Goal: Transaction & Acquisition: Obtain resource

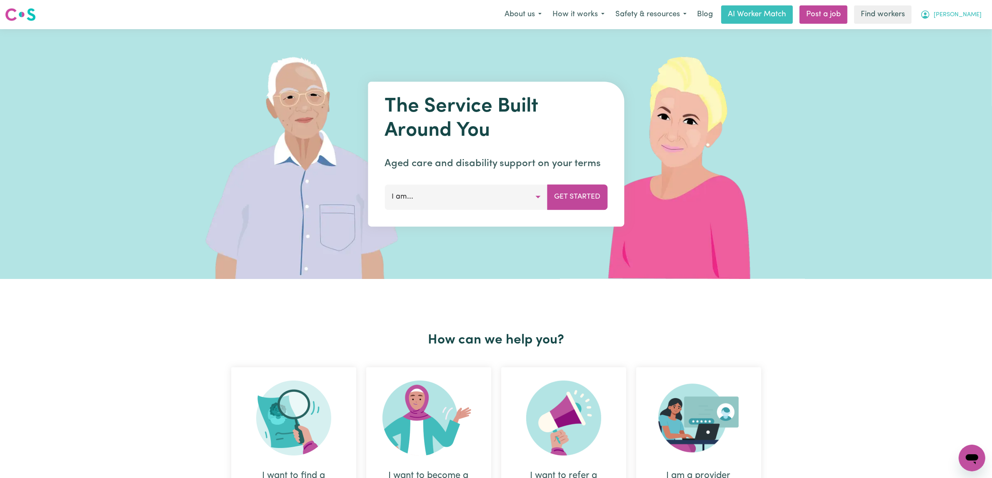
click at [974, 18] on span "[PERSON_NAME]" at bounding box center [958, 14] width 48 height 9
click at [766, 185] on img at bounding box center [684, 154] width 248 height 250
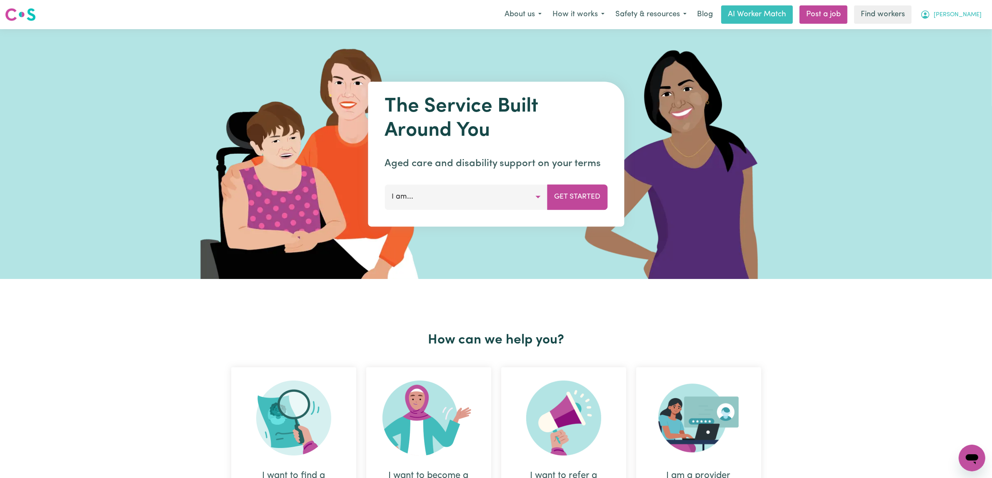
click at [970, 18] on span "[PERSON_NAME]" at bounding box center [958, 14] width 48 height 9
click at [945, 39] on link "My Dashboard" at bounding box center [954, 33] width 66 height 16
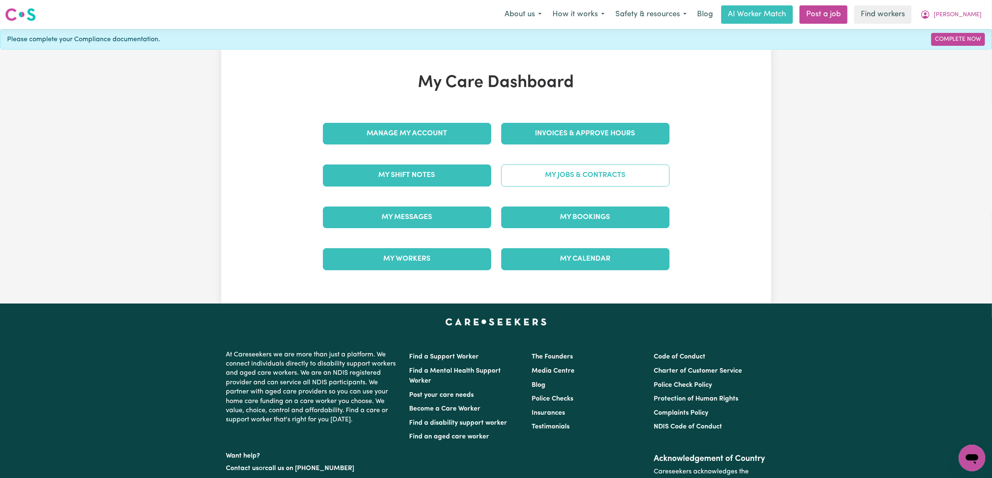
click at [598, 186] on link "My Jobs & Contracts" at bounding box center [585, 176] width 168 height 22
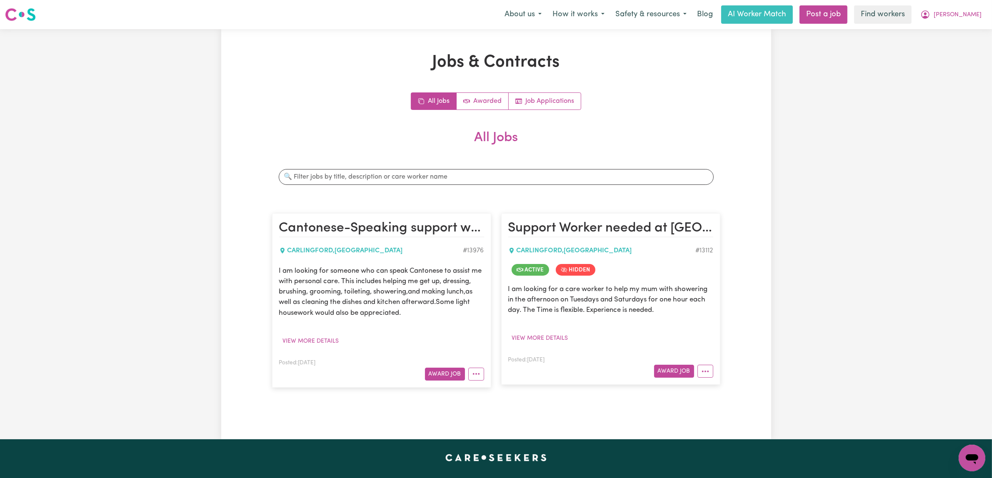
click at [653, 158] on div "All Jobs Awarded Job Applications All Jobs Search jobs Cantonese-Speaking suppo…" at bounding box center [496, 245] width 448 height 304
click at [481, 110] on link "Awarded" at bounding box center [483, 101] width 52 height 17
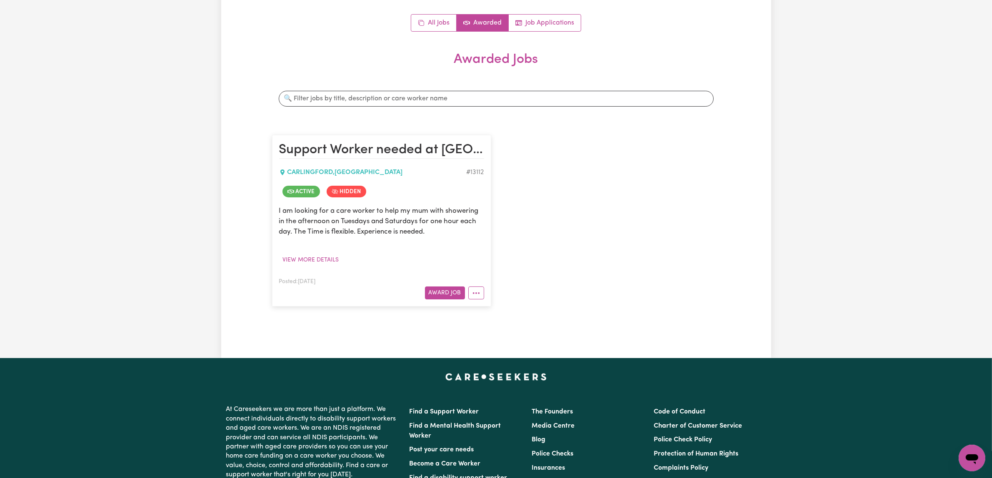
scroll to position [156, 0]
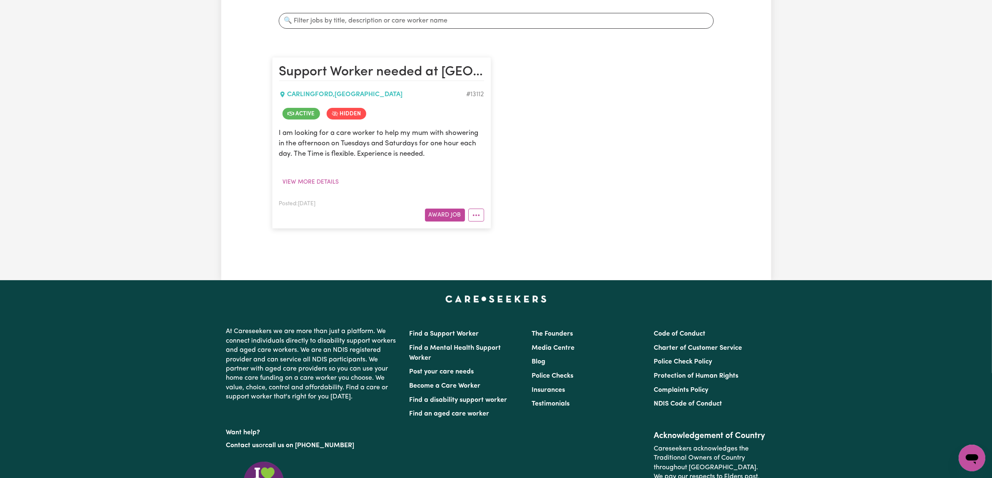
click at [366, 120] on span "Hidden" at bounding box center [347, 114] width 40 height 12
click at [358, 120] on span "Hidden" at bounding box center [347, 114] width 40 height 12
click at [475, 222] on button "More options" at bounding box center [476, 215] width 16 height 13
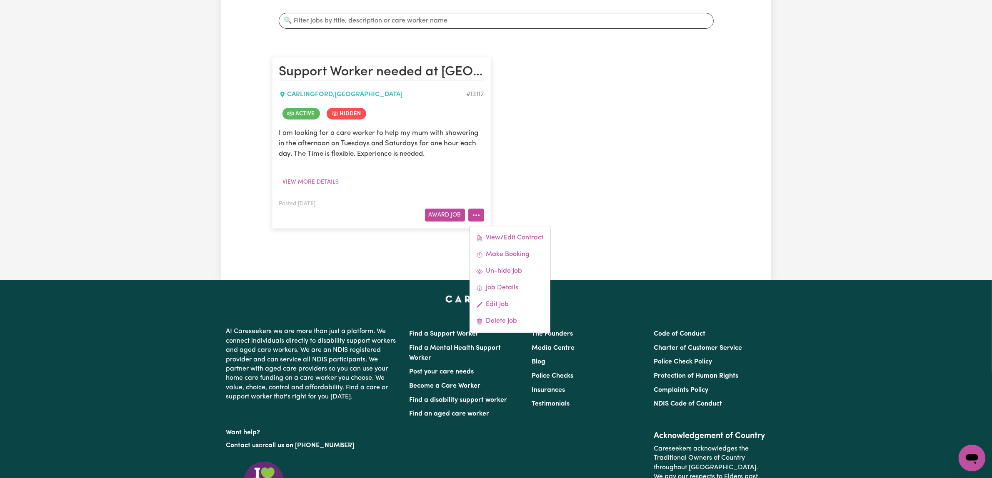
click at [595, 237] on div "Support Worker needed at [GEOGRAPHIC_DATA], for Personal Care [GEOGRAPHIC_DATA]…" at bounding box center [496, 143] width 458 height 188
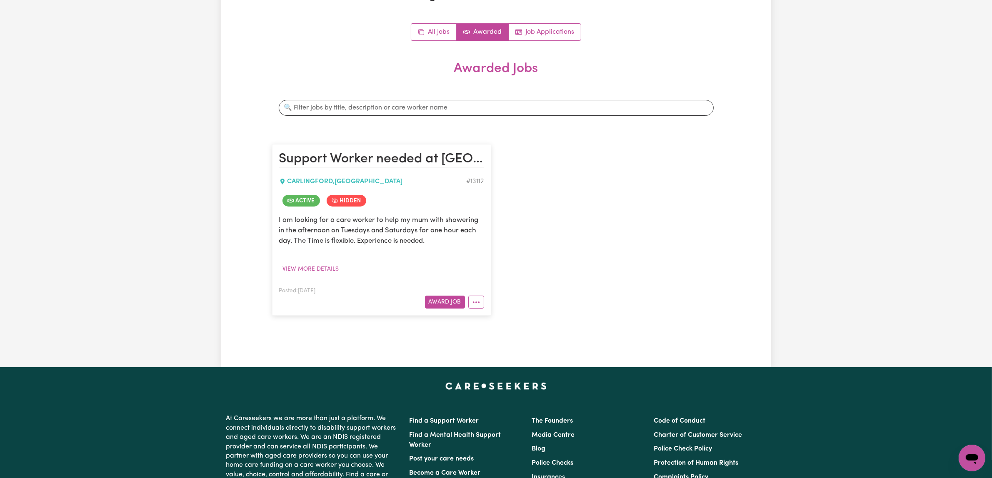
scroll to position [0, 0]
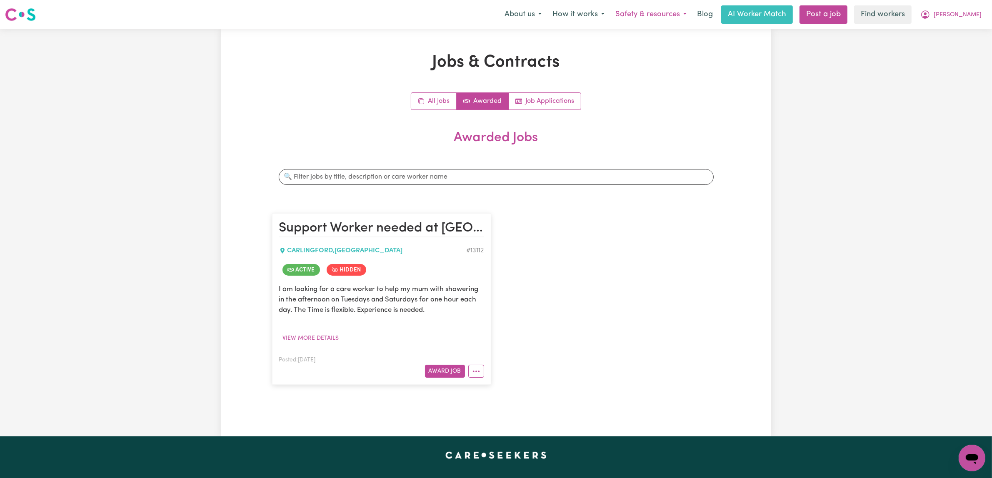
click at [649, 18] on button "Safety & resources" at bounding box center [651, 15] width 82 height 18
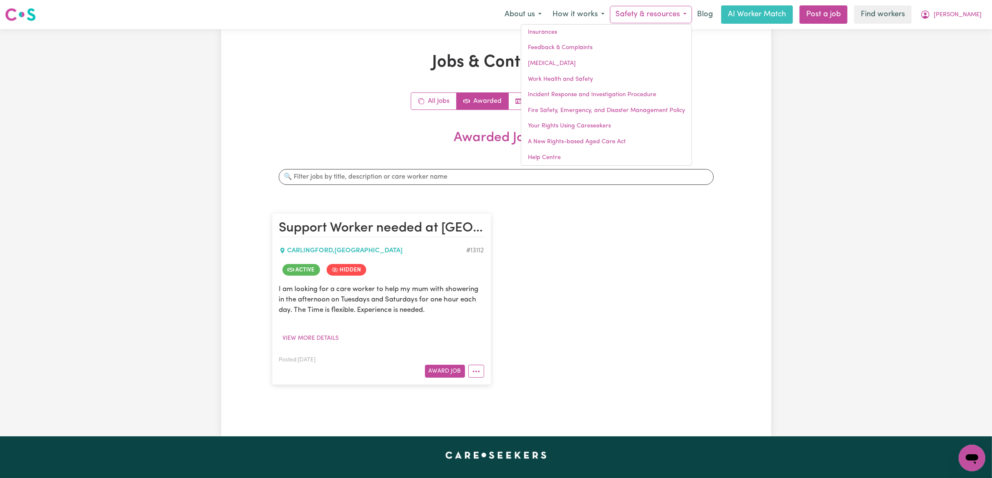
click at [708, 159] on h2 "Awarded Jobs" at bounding box center [496, 144] width 448 height 29
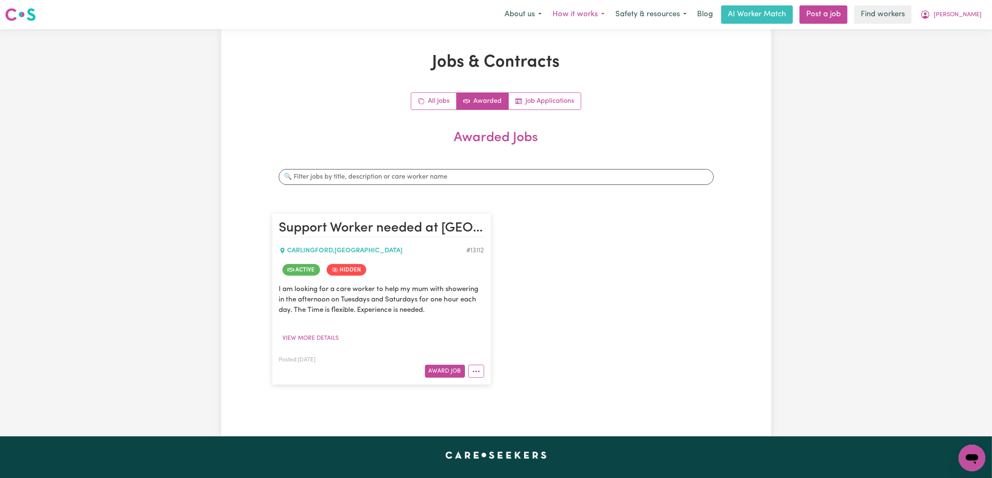
click at [551, 18] on button "How it works" at bounding box center [578, 15] width 63 height 18
click at [674, 73] on h1 "Jobs & Contracts" at bounding box center [496, 63] width 448 height 20
click at [695, 110] on div "All Jobs Awarded Job Applications" at bounding box center [496, 102] width 448 height 18
click at [581, 110] on link "Job Applications" at bounding box center [545, 101] width 72 height 17
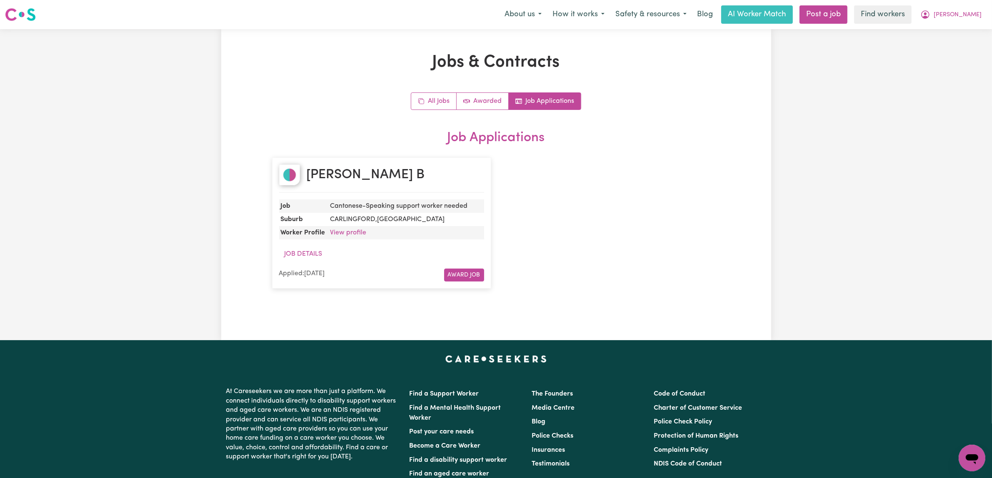
click at [651, 236] on div "[PERSON_NAME] B Job Cantonese-Speaking support worker needed [PERSON_NAME][GEOG…" at bounding box center [496, 223] width 458 height 148
click at [488, 110] on link "Awarded" at bounding box center [483, 101] width 52 height 17
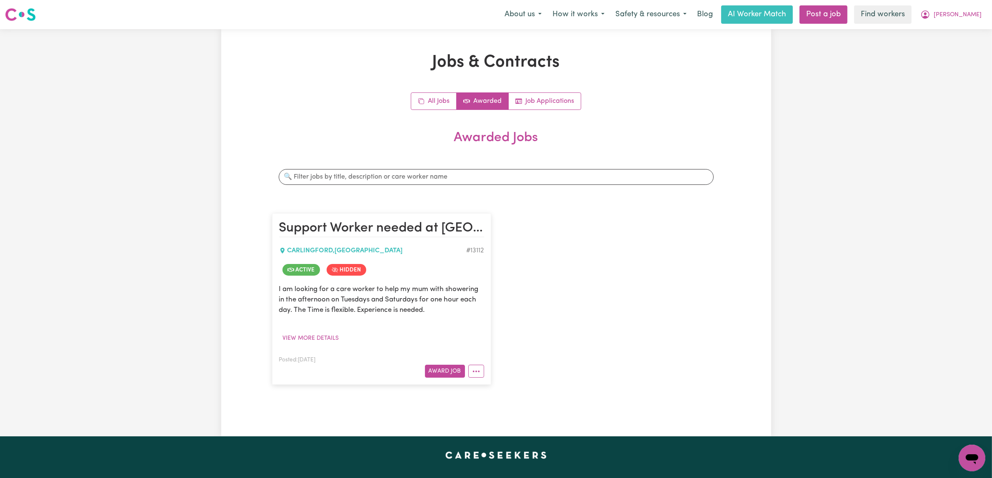
scroll to position [104, 0]
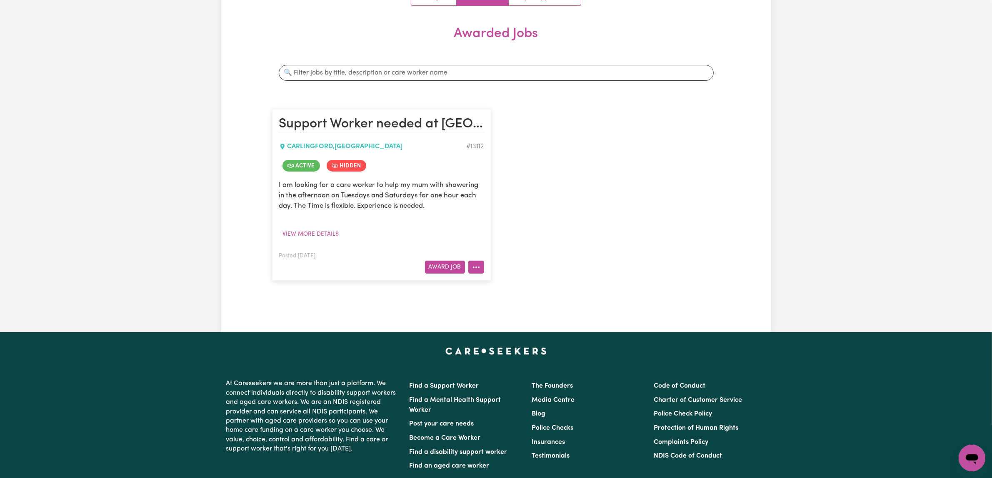
click at [478, 274] on button "More options" at bounding box center [476, 267] width 16 height 13
click at [509, 253] on link "Delete Job" at bounding box center [510, 244] width 81 height 17
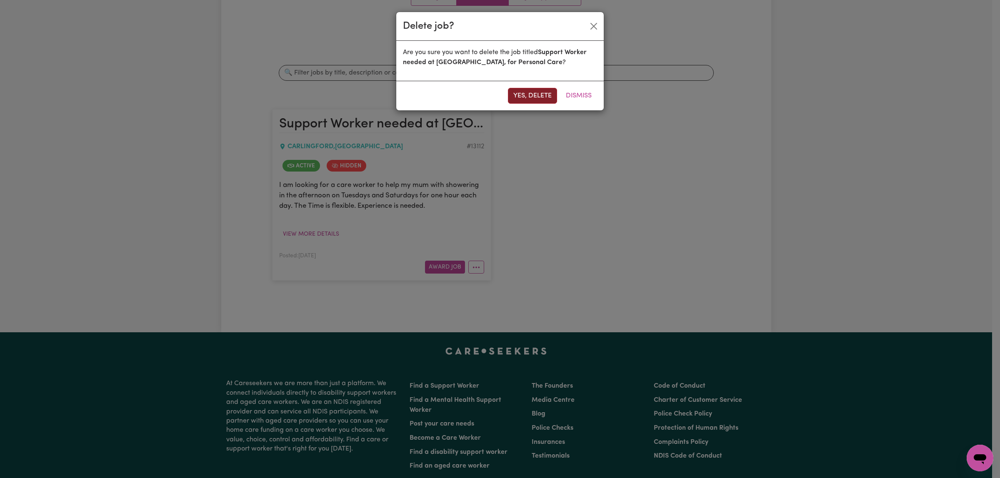
click at [513, 104] on button "Yes, delete" at bounding box center [532, 96] width 49 height 16
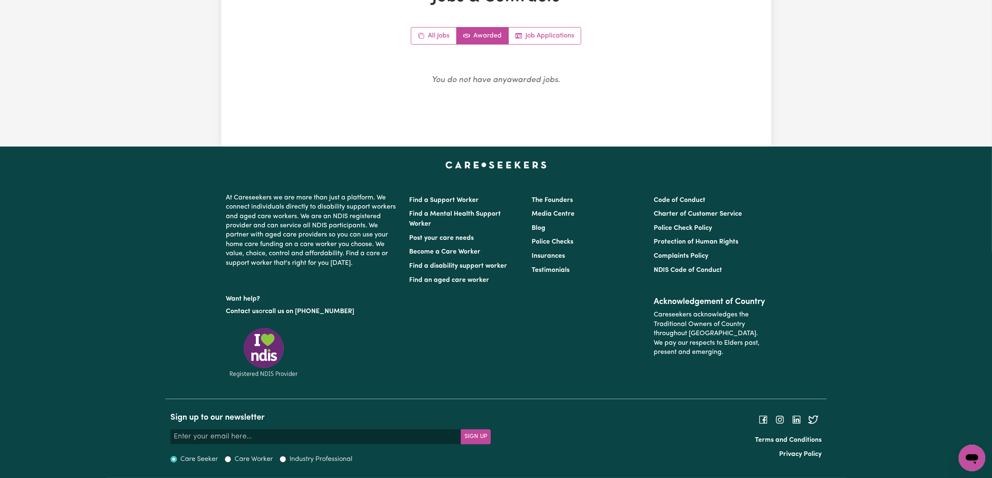
scroll to position [0, 0]
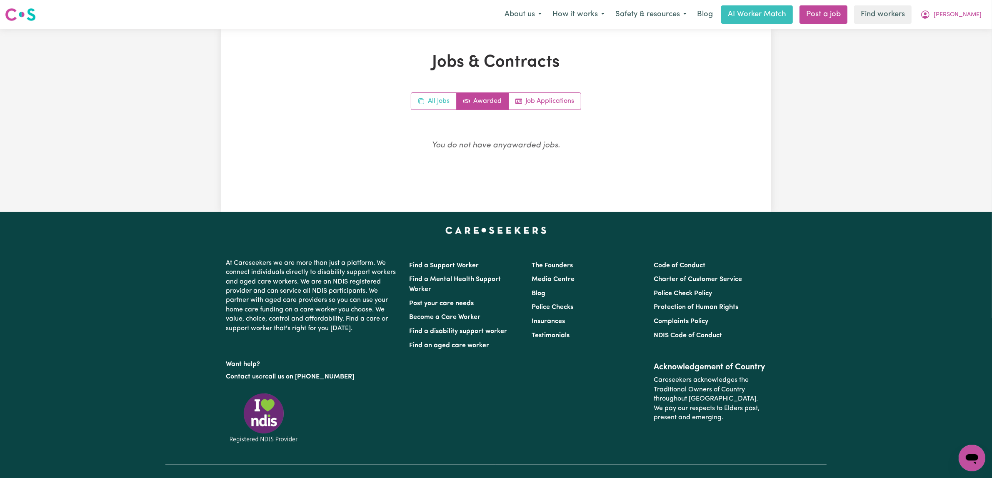
click at [421, 110] on link "All Jobs" at bounding box center [433, 101] width 45 height 17
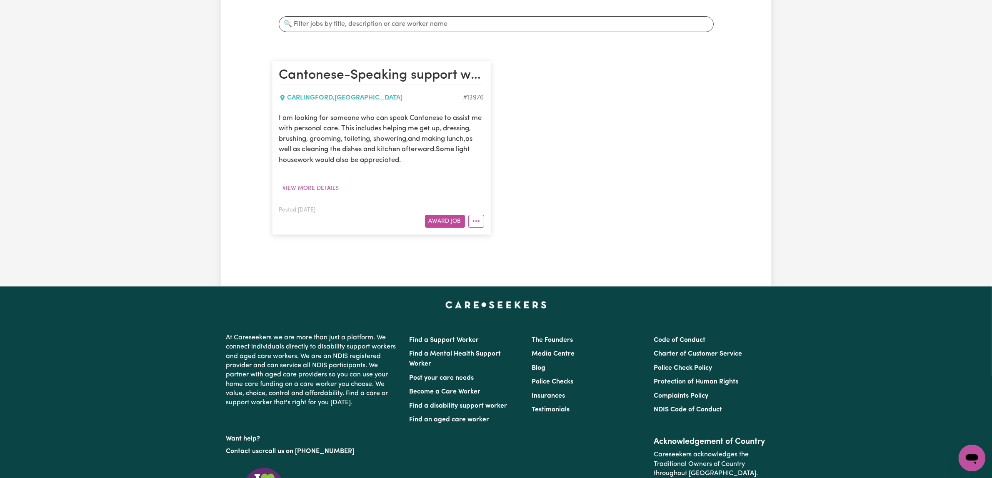
scroll to position [156, 0]
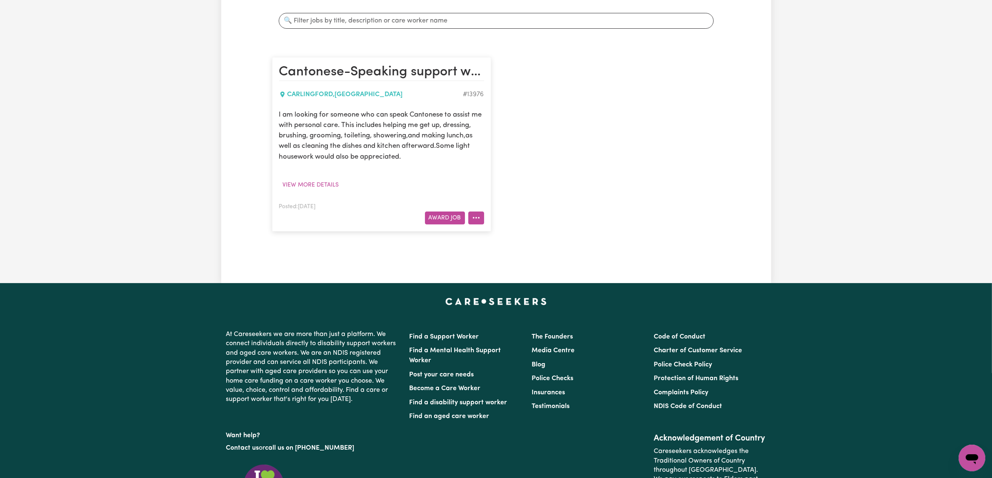
click at [475, 225] on button "More options" at bounding box center [476, 218] width 16 height 13
click at [516, 299] on link "Delete Job" at bounding box center [503, 291] width 66 height 17
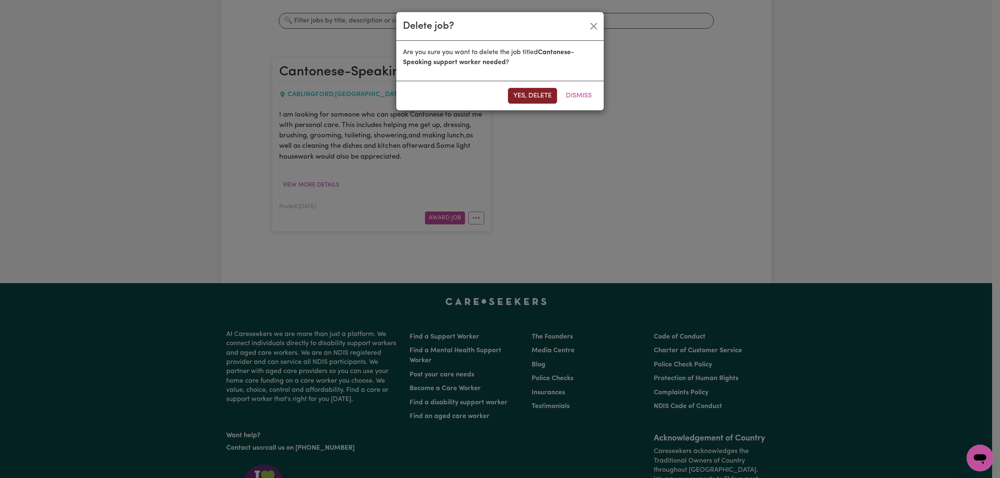
click at [514, 104] on button "Yes, delete" at bounding box center [532, 96] width 49 height 16
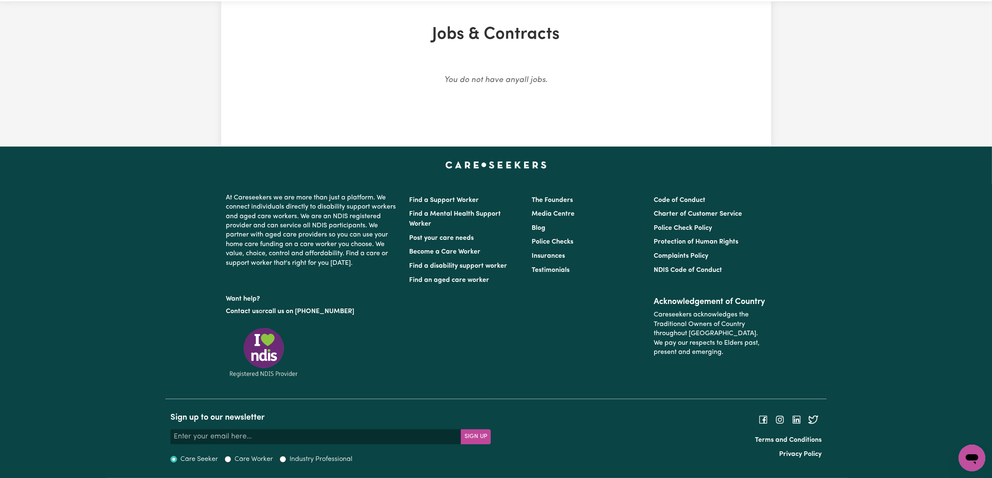
scroll to position [0, 0]
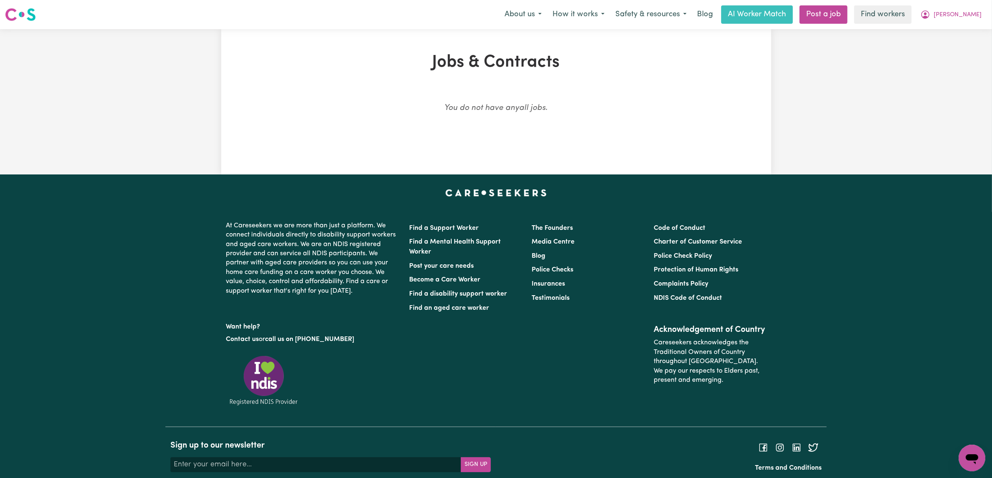
click at [741, 99] on div "Jobs & Contracts You do not have any all jobs ." at bounding box center [496, 102] width 550 height 99
click at [975, 19] on span "[PERSON_NAME]" at bounding box center [958, 14] width 48 height 9
click at [958, 38] on link "My Dashboard" at bounding box center [954, 33] width 66 height 16
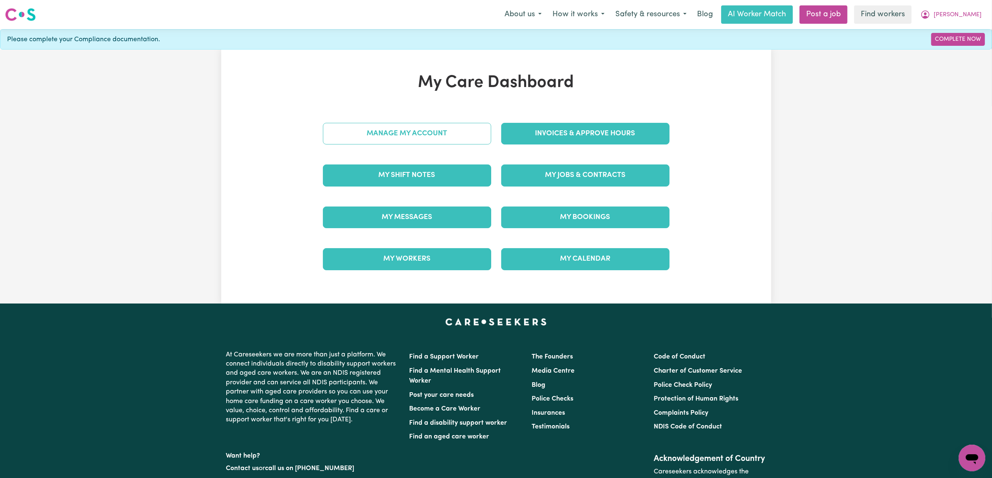
click at [455, 145] on link "Manage My Account" at bounding box center [407, 134] width 168 height 22
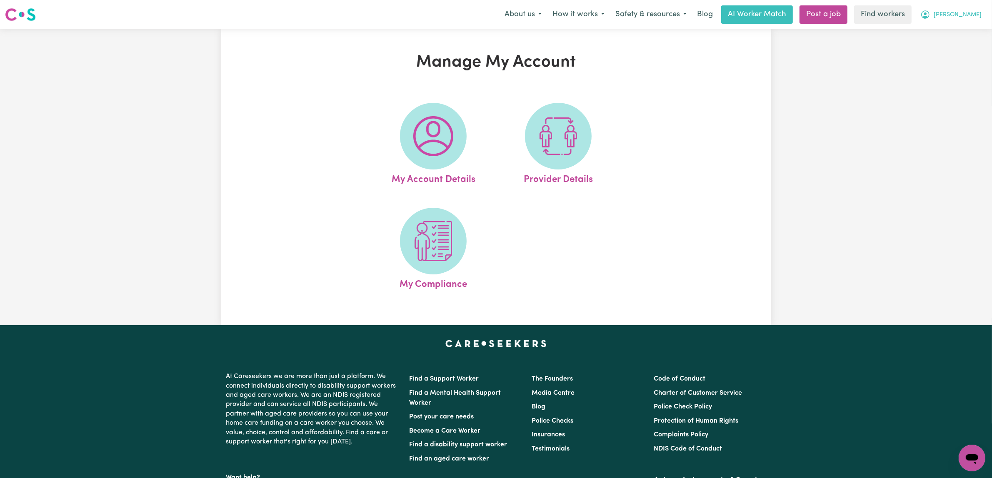
click at [974, 16] on span "[PERSON_NAME]" at bounding box center [958, 14] width 48 height 9
click at [948, 40] on link "My Dashboard" at bounding box center [954, 33] width 66 height 16
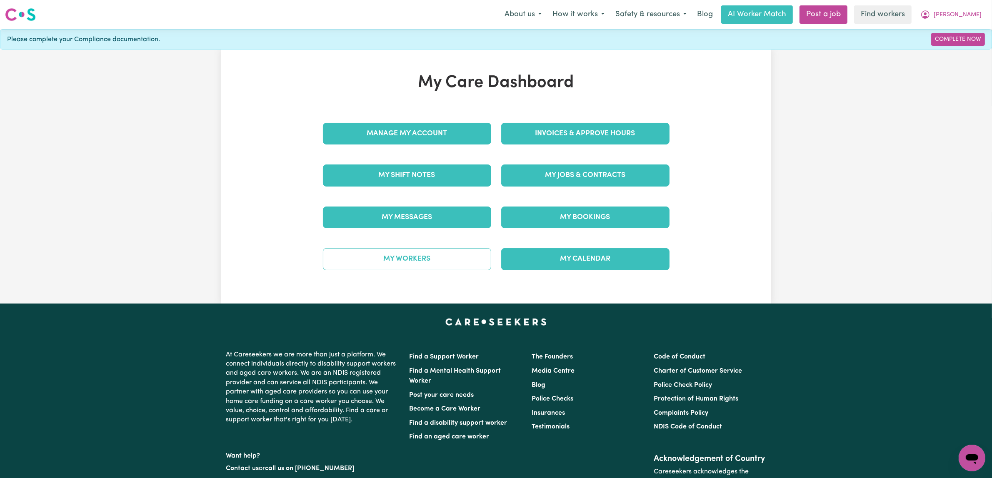
click at [420, 270] on link "My Workers" at bounding box center [407, 259] width 168 height 22
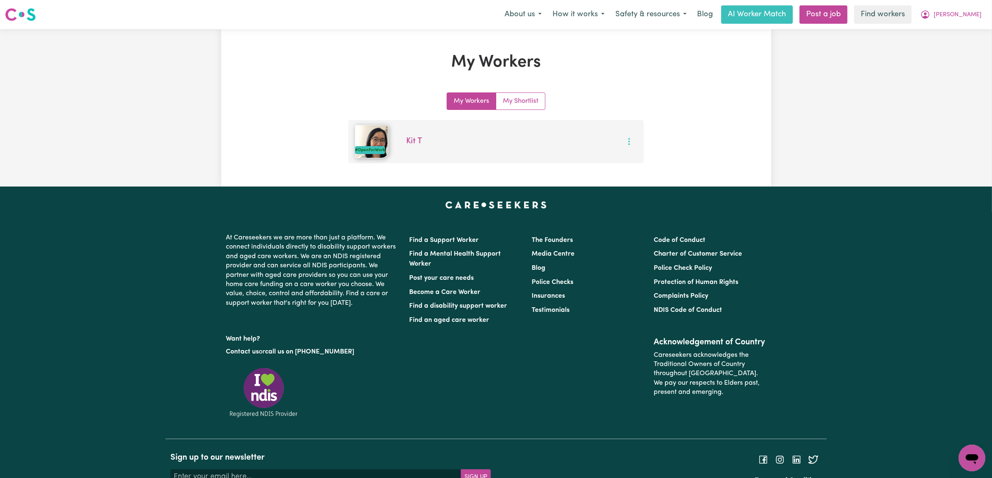
click at [628, 140] on circle "More options" at bounding box center [629, 139] width 2 height 2
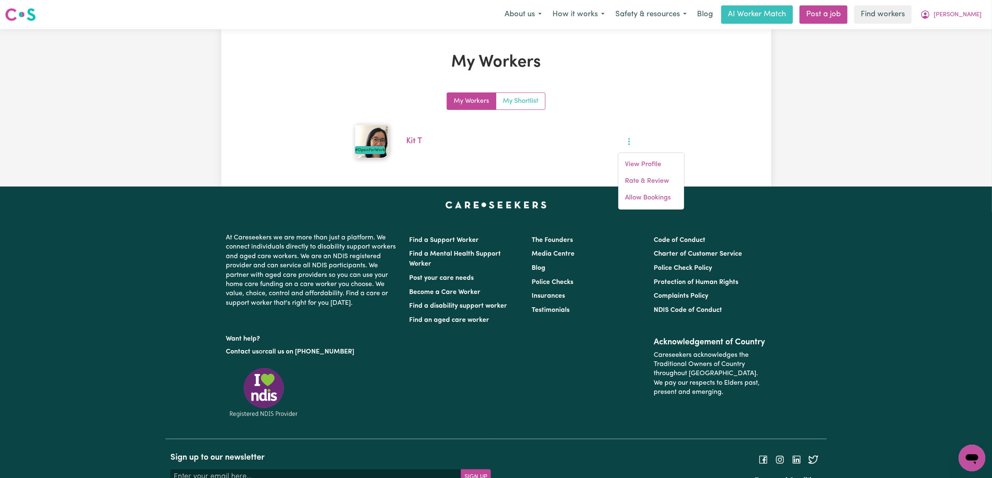
click at [522, 110] on link "My Shortlist" at bounding box center [520, 101] width 49 height 17
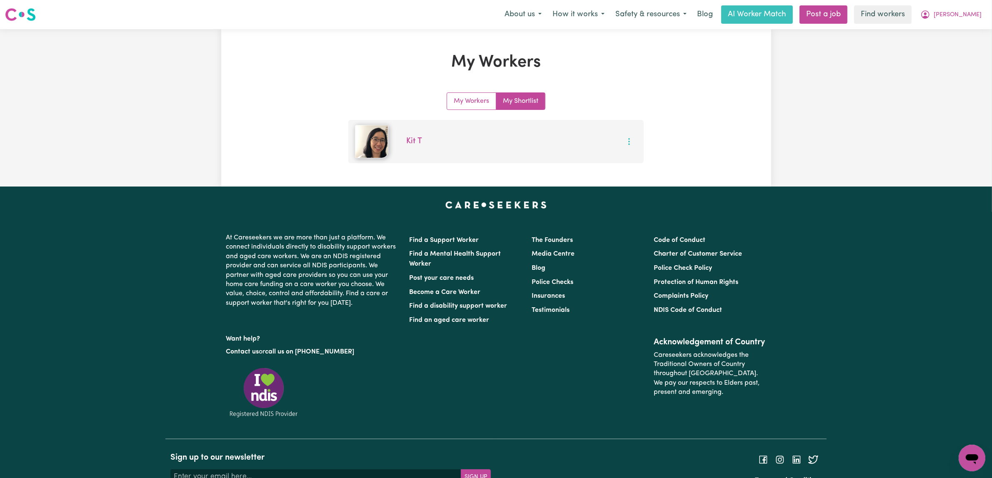
click at [625, 146] on icon "More options" at bounding box center [629, 142] width 8 height 8
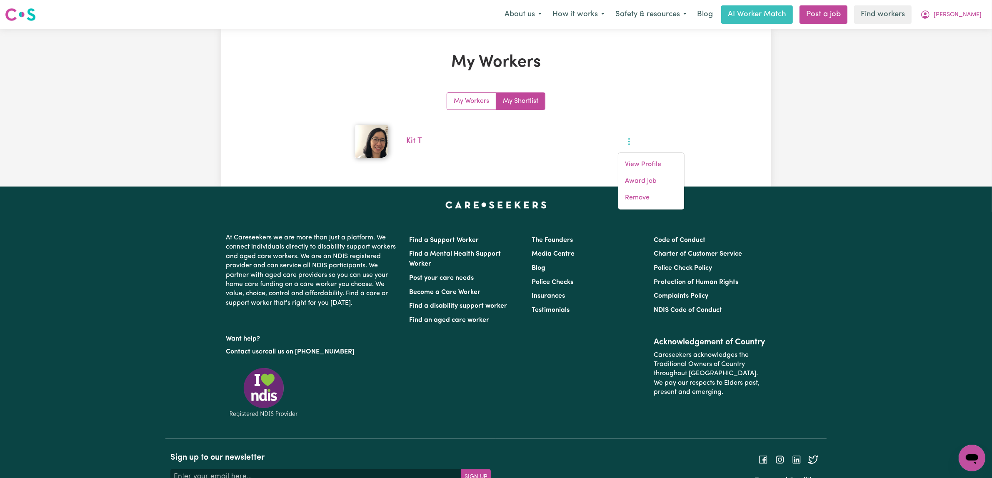
click at [670, 144] on div "My Workers My Shortlist Kit T View Profile Award Job Remove" at bounding box center [496, 128] width 367 height 71
click at [979, 18] on button "[PERSON_NAME]" at bounding box center [951, 15] width 72 height 18
click at [953, 40] on link "My Dashboard" at bounding box center [954, 33] width 66 height 16
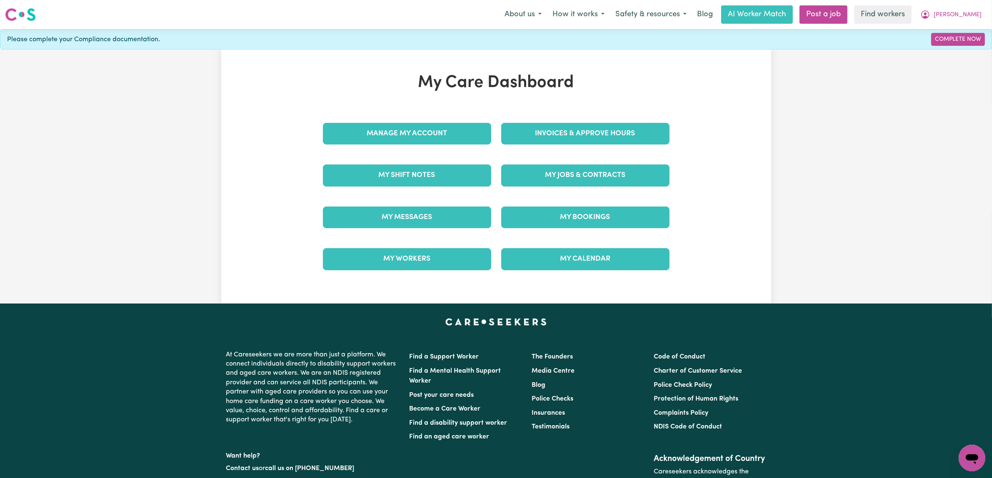
click at [698, 180] on div "My Care Dashboard Manage My Account Invoices & Approve Hours My Shift Notes My …" at bounding box center [496, 177] width 550 height 208
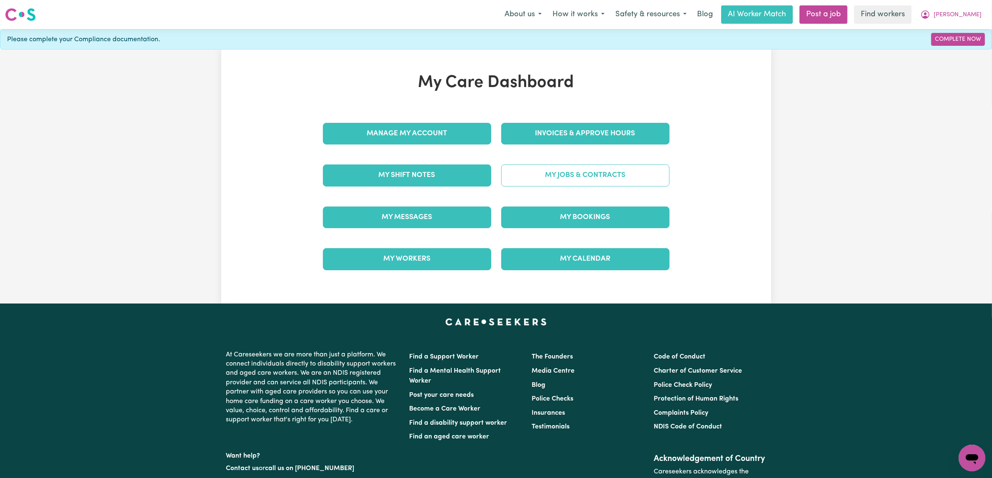
click at [628, 186] on link "My Jobs & Contracts" at bounding box center [585, 176] width 168 height 22
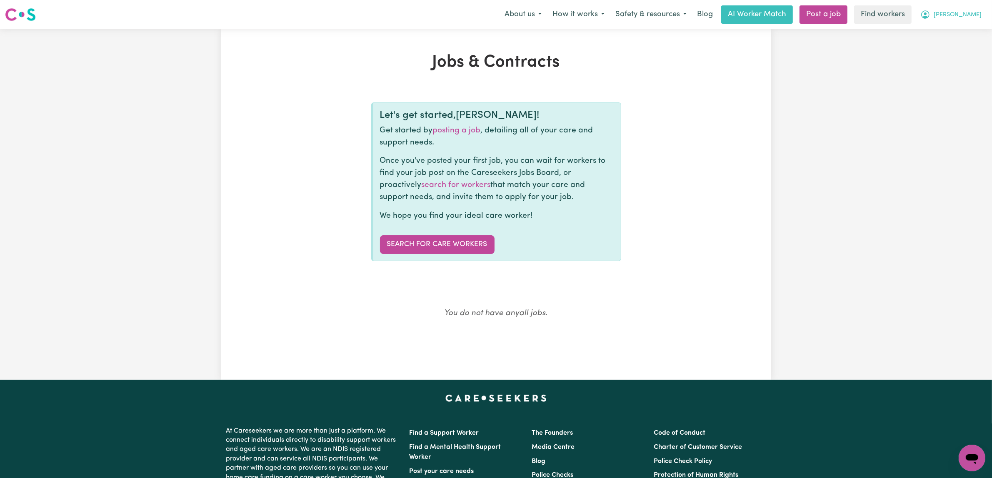
click at [976, 18] on span "[PERSON_NAME]" at bounding box center [958, 14] width 48 height 9
click at [951, 35] on link "My Dashboard" at bounding box center [954, 33] width 66 height 16
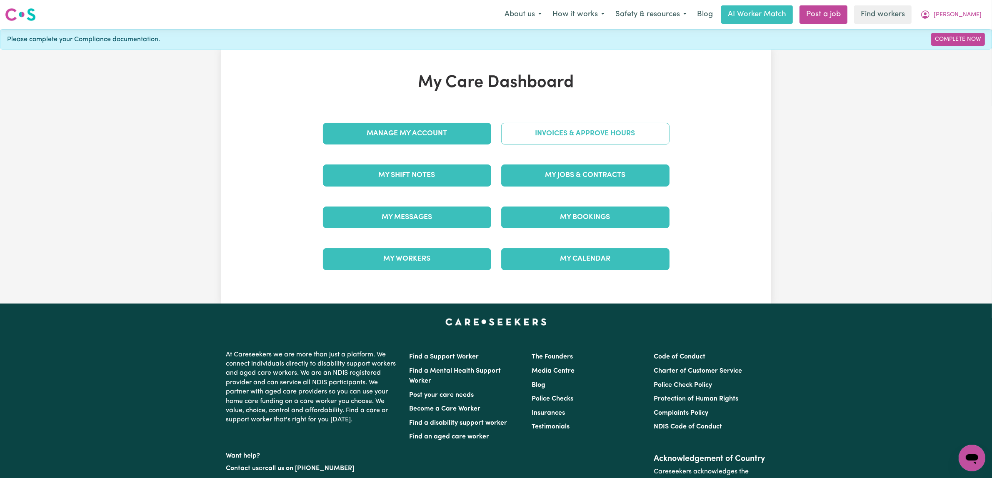
click at [644, 145] on link "Invoices & Approve Hours" at bounding box center [585, 134] width 168 height 22
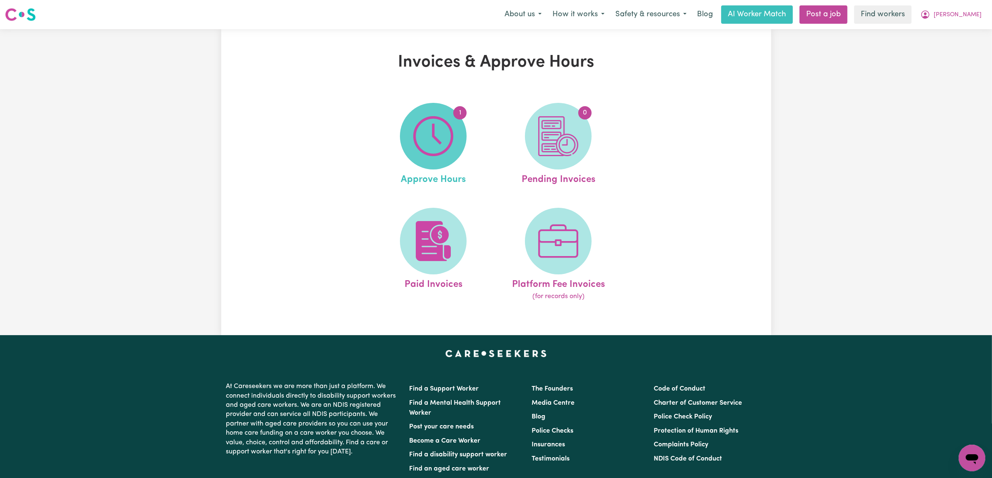
click at [438, 156] on img at bounding box center [433, 136] width 40 height 40
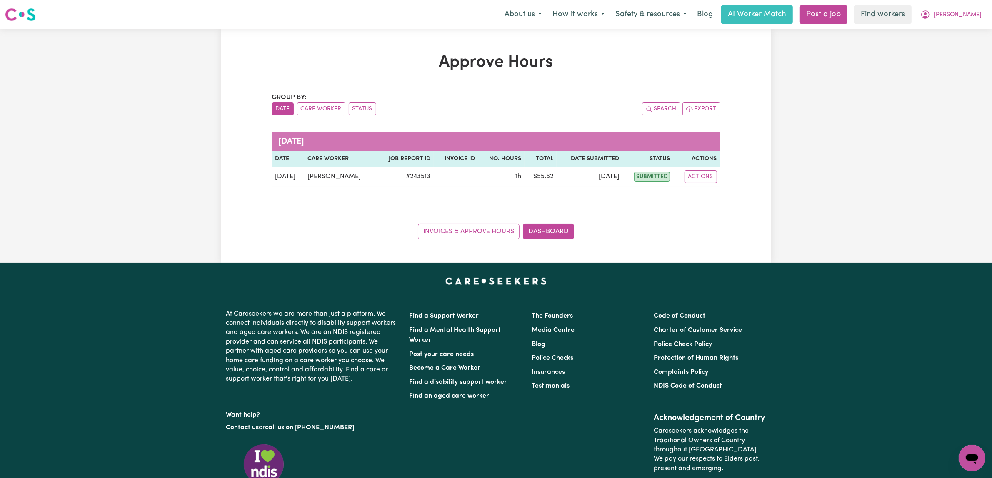
click at [693, 240] on div "Invoices & Approve Hours Dashboard" at bounding box center [496, 227] width 448 height 26
click at [693, 240] on div "Group by: Date Care Worker Status Search Export [DATE] Date Care worker Job Rep…" at bounding box center [496, 166] width 448 height 147
click at [873, 225] on div "Approve Hours Group by: Date Care Worker Status Search Export [DATE] Date Care …" at bounding box center [496, 146] width 992 height 234
click at [324, 115] on button "Care Worker" at bounding box center [321, 109] width 48 height 13
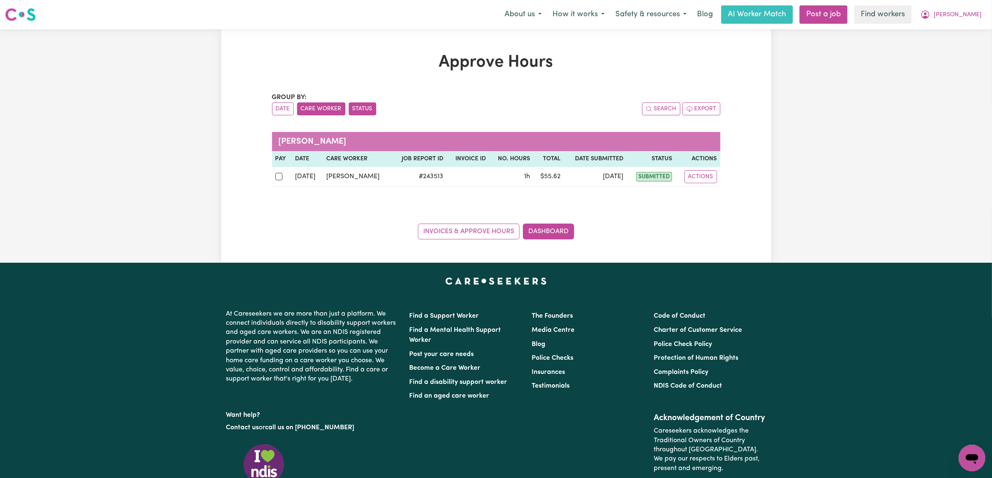
click at [376, 115] on button "Status" at bounding box center [363, 109] width 28 height 13
click at [901, 194] on div "Approve Hours Group by: Date Care Worker Status Search Export submitted Date Ca…" at bounding box center [496, 146] width 992 height 234
click at [968, 17] on span "[PERSON_NAME]" at bounding box center [958, 14] width 48 height 9
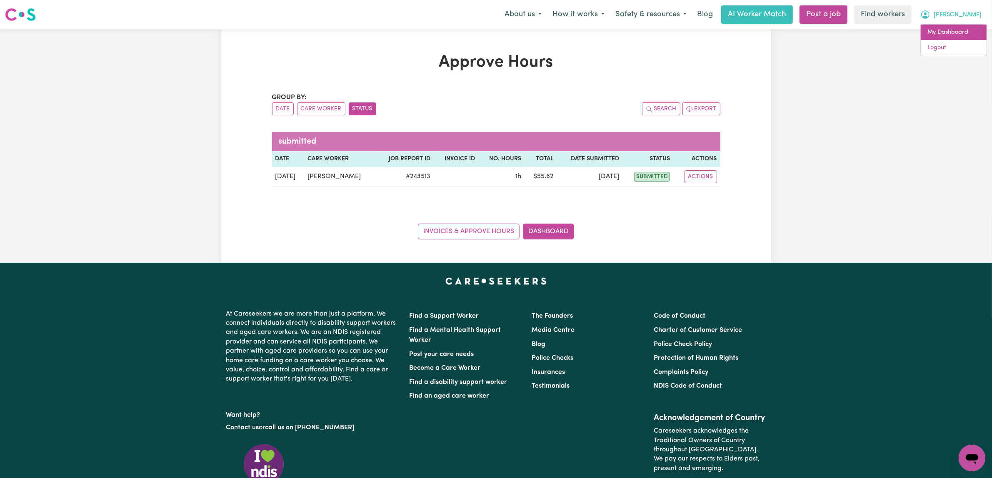
click at [948, 38] on link "My Dashboard" at bounding box center [954, 33] width 66 height 16
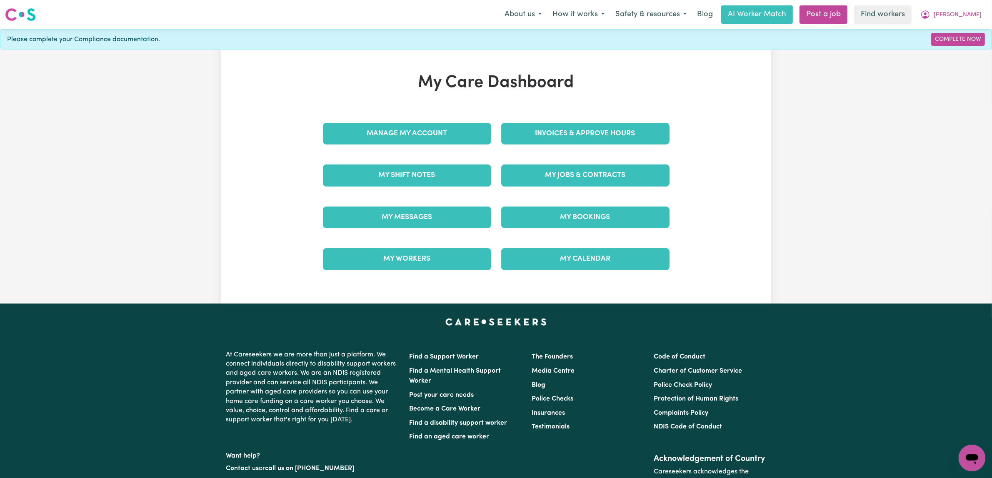
click at [788, 253] on div "My Care Dashboard Manage My Account Invoices & Approve Hours My Shift Notes My …" at bounding box center [496, 177] width 992 height 254
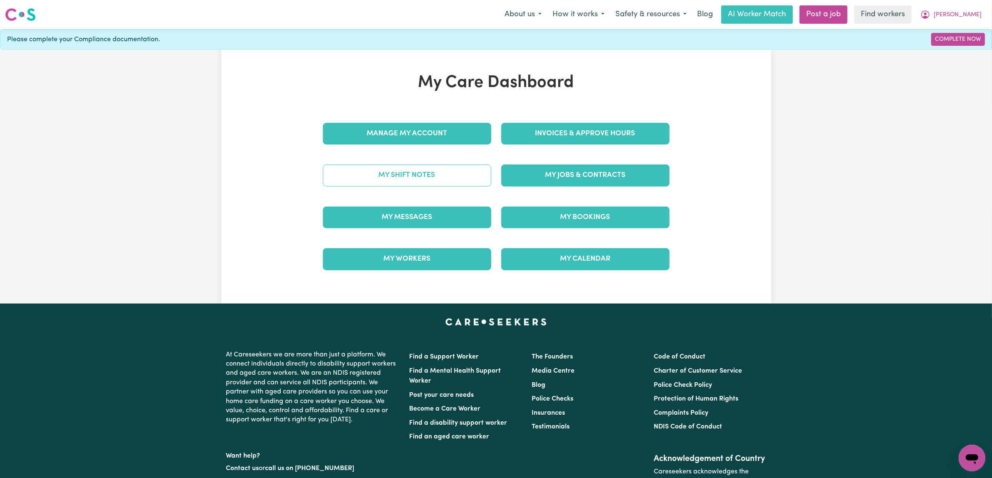
click at [415, 186] on link "My Shift Notes" at bounding box center [407, 176] width 168 height 22
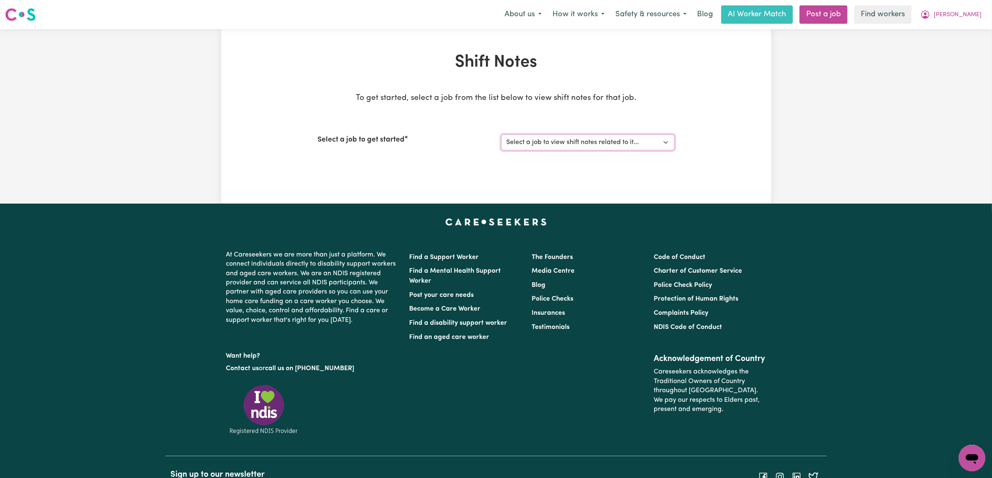
click at [663, 150] on select "Select a job to view shift notes related to it..." at bounding box center [587, 143] width 173 height 16
click at [715, 166] on div "Shift Notes To get started, select a job from the list below to view shift note…" at bounding box center [496, 117] width 550 height 128
click at [651, 19] on button "Safety & resources" at bounding box center [651, 15] width 82 height 18
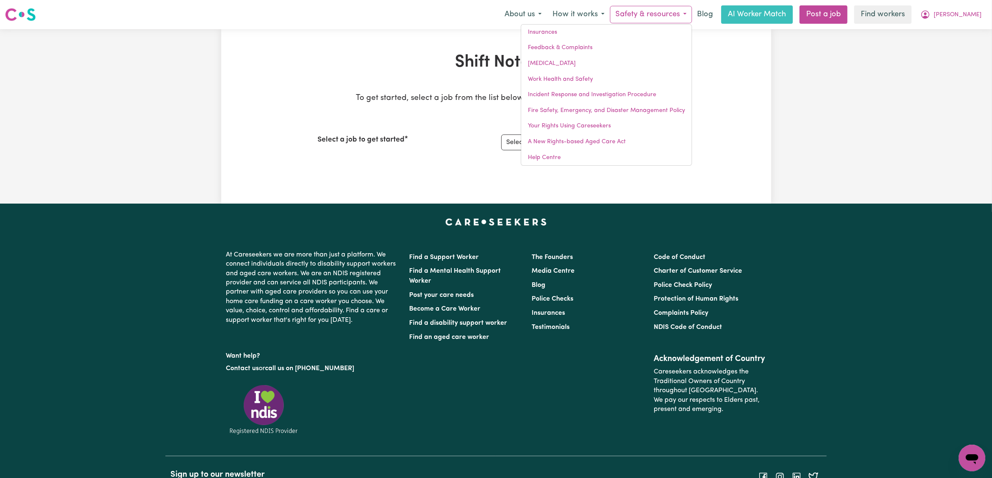
click at [728, 128] on div "Shift Notes To get started, select a job from the list below to view shift note…" at bounding box center [496, 117] width 550 height 128
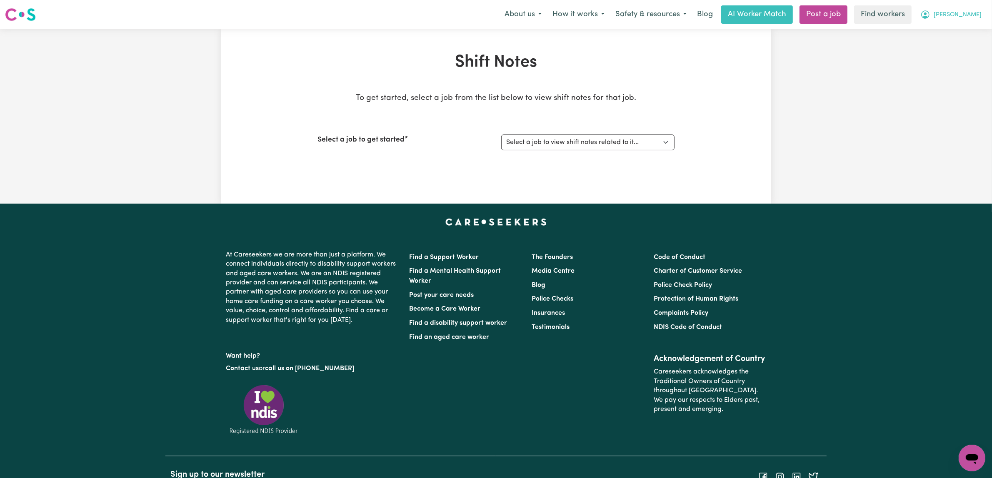
click at [963, 17] on span "[PERSON_NAME]" at bounding box center [958, 14] width 48 height 9
click at [954, 40] on link "My Dashboard" at bounding box center [954, 33] width 66 height 16
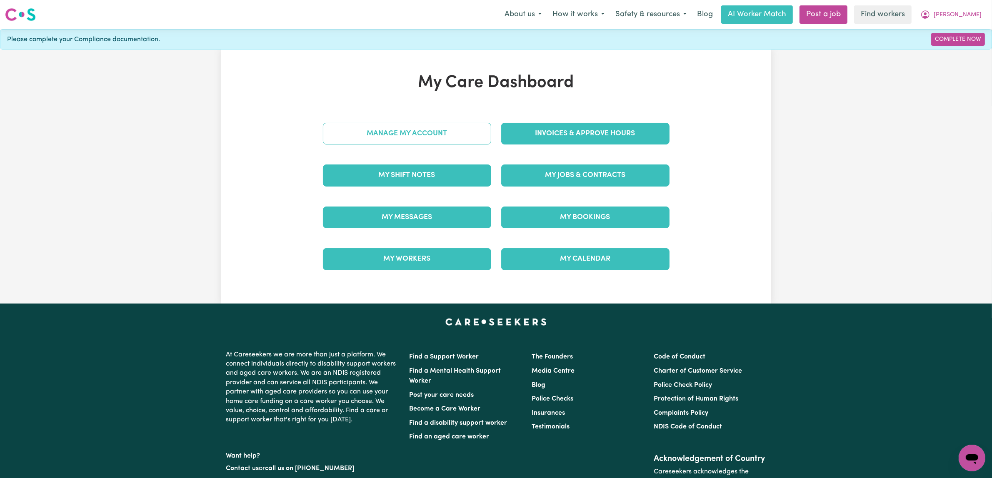
click at [405, 145] on link "Manage My Account" at bounding box center [407, 134] width 168 height 22
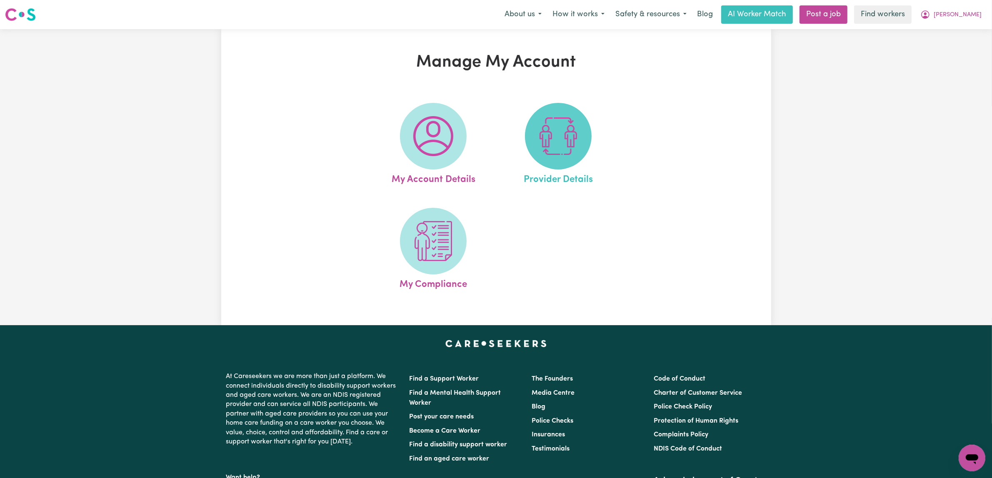
click at [578, 156] on img at bounding box center [558, 136] width 40 height 40
select select "AGED_HOME_CARE"
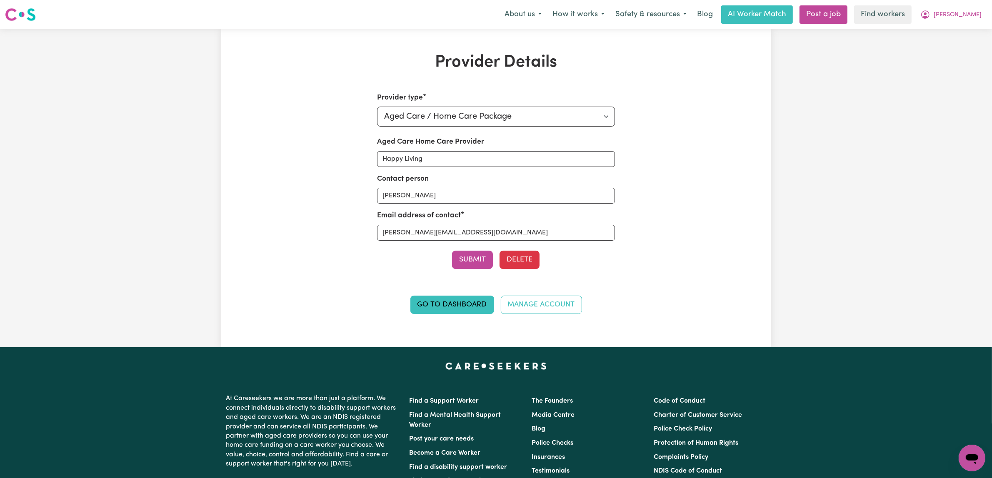
click at [670, 200] on div "Provider type Select your provider type... Privately Aged Care / Home Care Pack…" at bounding box center [496, 209] width 357 height 232
click at [610, 127] on select "Select your provider type... Privately Aged Care / Home Care Package NDIS Fundi…" at bounding box center [496, 117] width 238 height 20
click at [657, 142] on div "Provider type Select your provider type... Privately Aged Care / Home Care Pack…" at bounding box center [496, 209] width 357 height 232
click at [972, 19] on span "[PERSON_NAME]" at bounding box center [958, 14] width 48 height 9
click at [946, 40] on link "My Dashboard" at bounding box center [954, 33] width 66 height 16
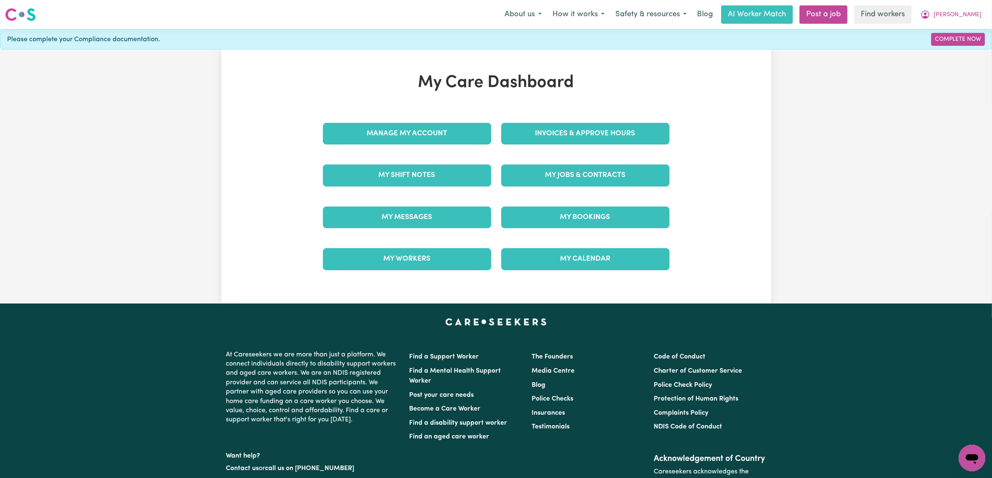
click at [715, 158] on div "My Care Dashboard Manage My Account Invoices & Approve Hours My Shift Notes My …" at bounding box center [496, 177] width 550 height 208
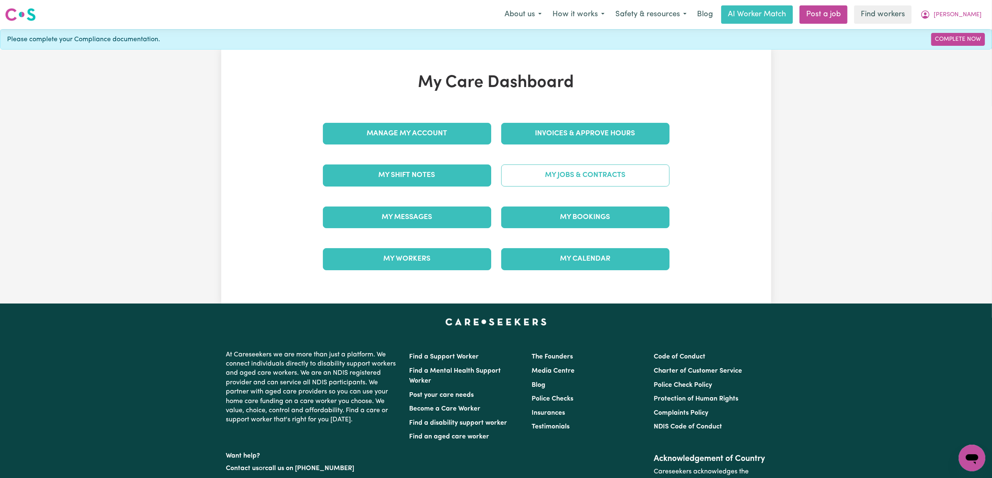
click at [569, 186] on link "My Jobs & Contracts" at bounding box center [585, 176] width 168 height 22
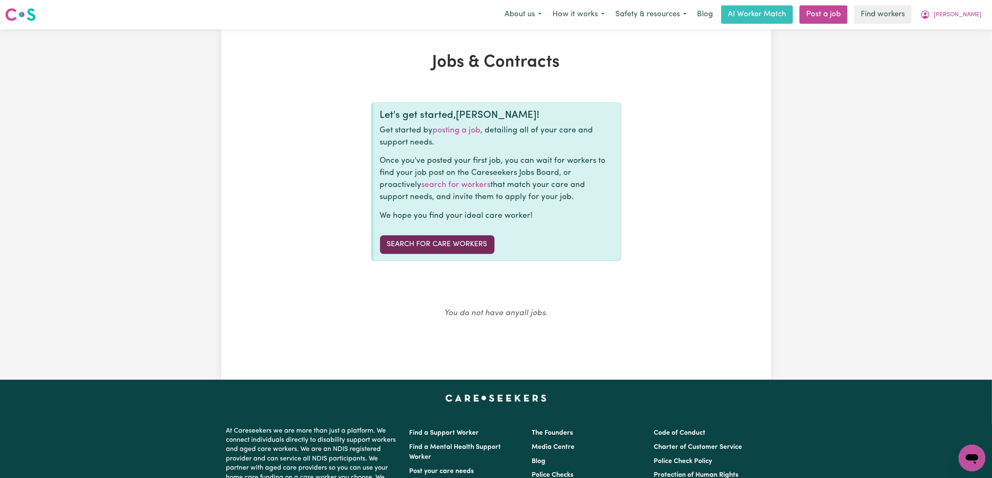
click at [460, 254] on link "Search for care workers" at bounding box center [437, 244] width 115 height 18
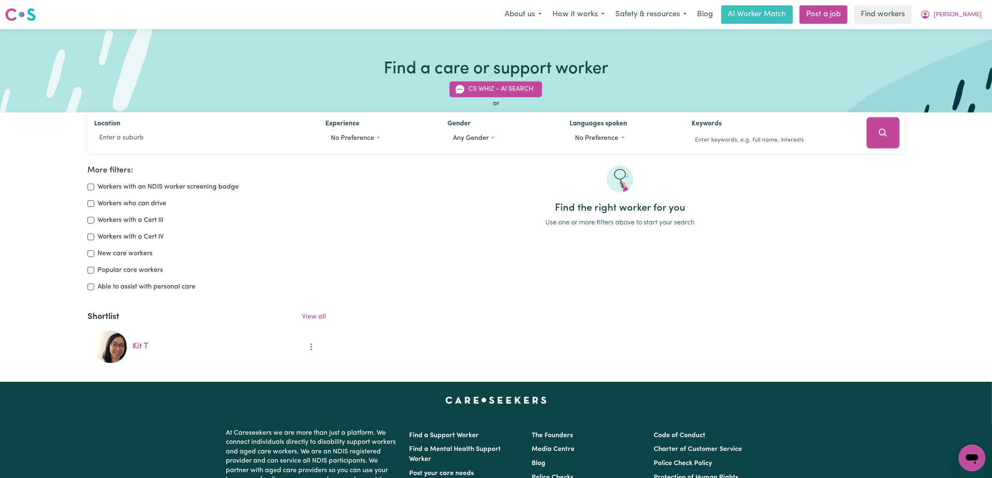
click at [422, 283] on div "Find the right worker for you Use one or more filters above to start your search" at bounding box center [620, 267] width 579 height 203
click at [791, 321] on div "Find the right worker for you Use one or more filters above to start your search" at bounding box center [620, 267] width 579 height 203
click at [973, 16] on span "[PERSON_NAME]" at bounding box center [958, 14] width 48 height 9
click at [948, 38] on link "My Dashboard" at bounding box center [954, 33] width 66 height 16
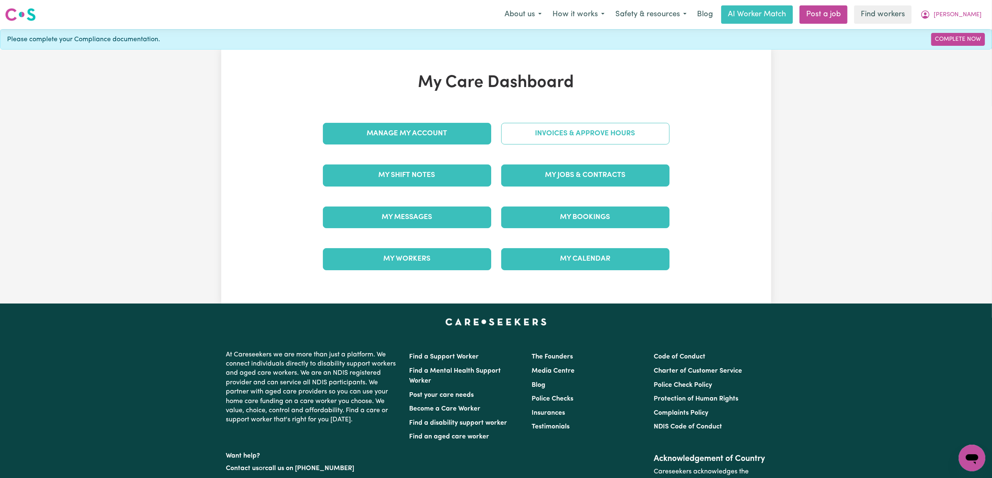
click at [622, 145] on link "Invoices & Approve Hours" at bounding box center [585, 134] width 168 height 22
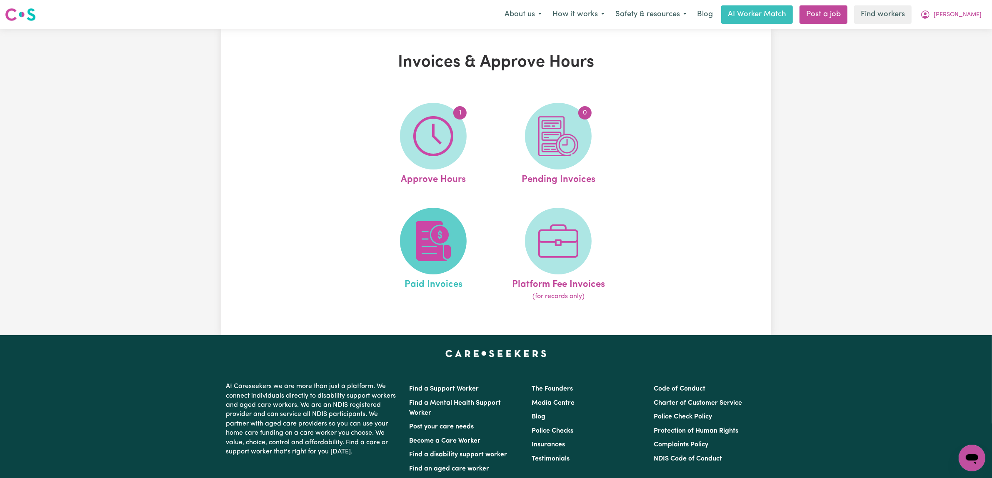
click at [446, 261] on img at bounding box center [433, 241] width 40 height 40
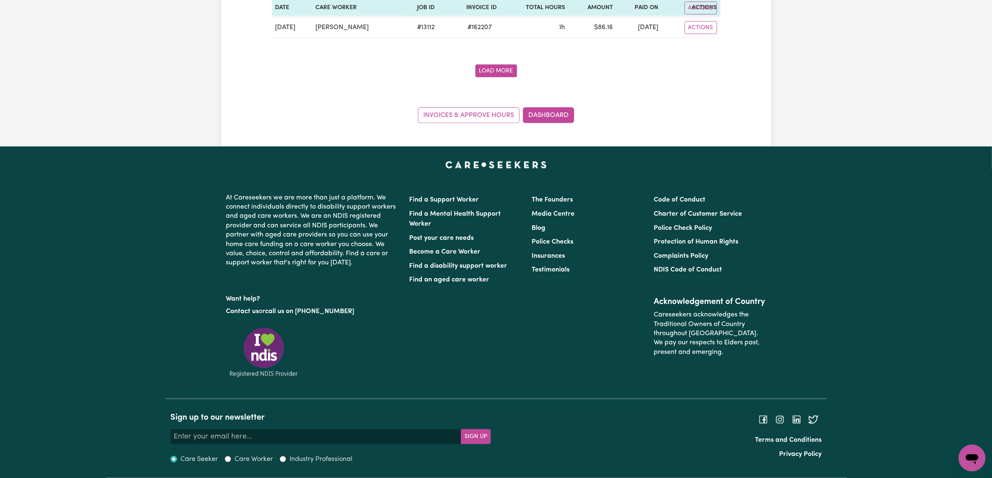
scroll to position [1563, 0]
click at [490, 78] on button "Load More" at bounding box center [496, 71] width 42 height 13
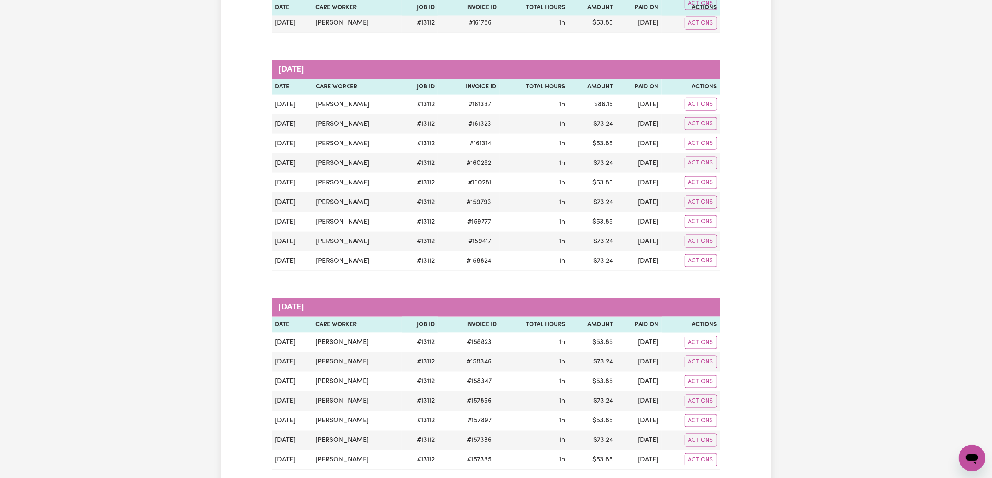
scroll to position [1458, 0]
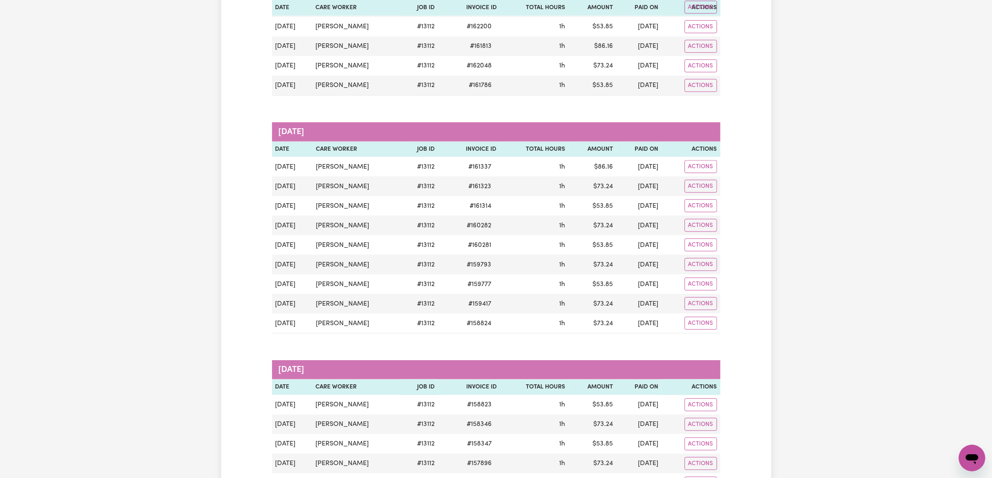
click at [739, 158] on div "Paid Invoices Group by: Date Care Worker Status Search Export [DATE] Date Care …" at bounding box center [496, 9] width 550 height 2830
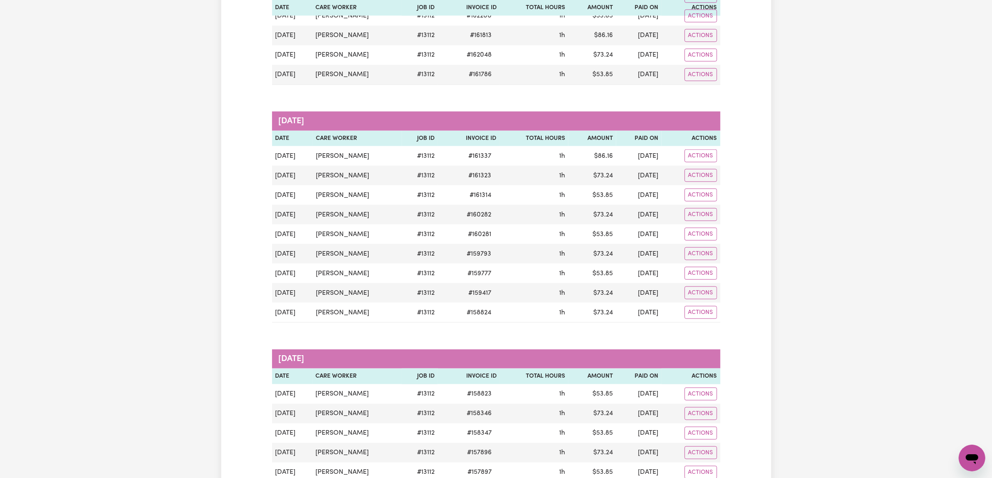
scroll to position [1563, 0]
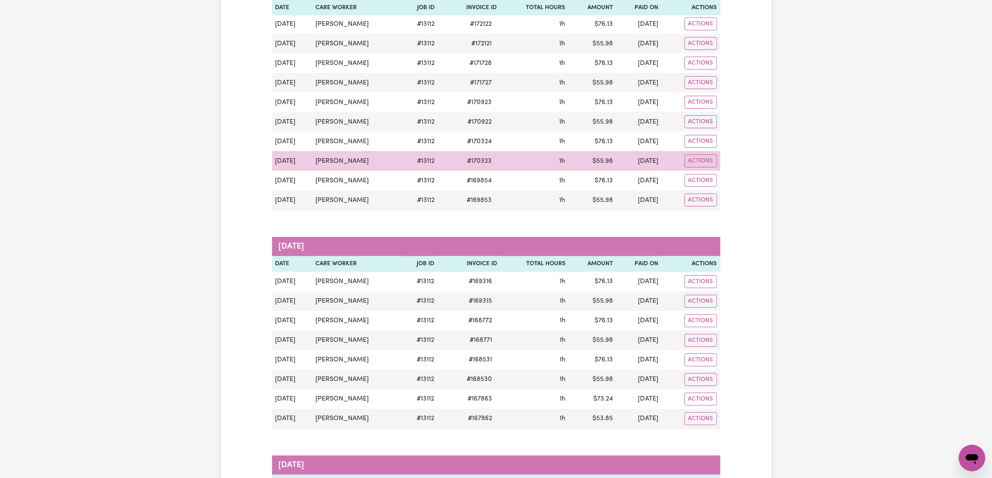
scroll to position [0, 0]
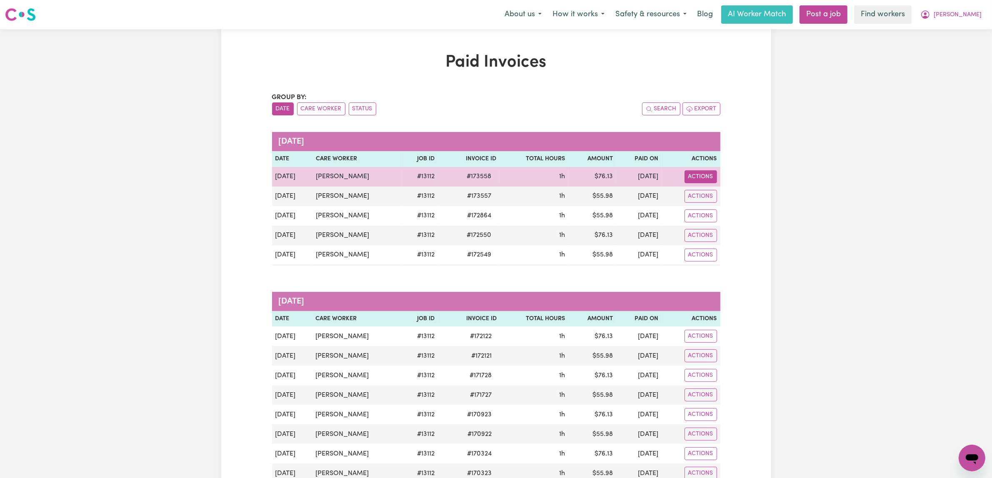
click at [703, 183] on button "Actions" at bounding box center [701, 176] width 33 height 13
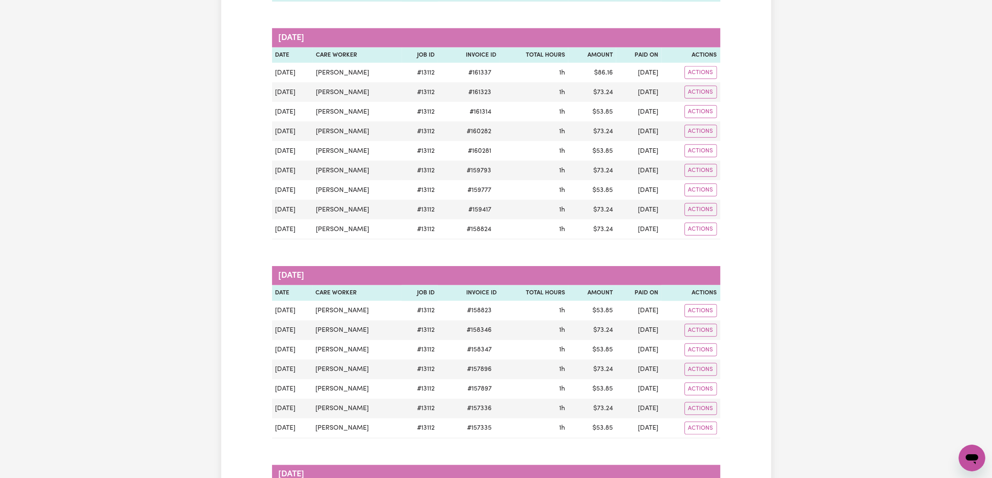
scroll to position [1617, 0]
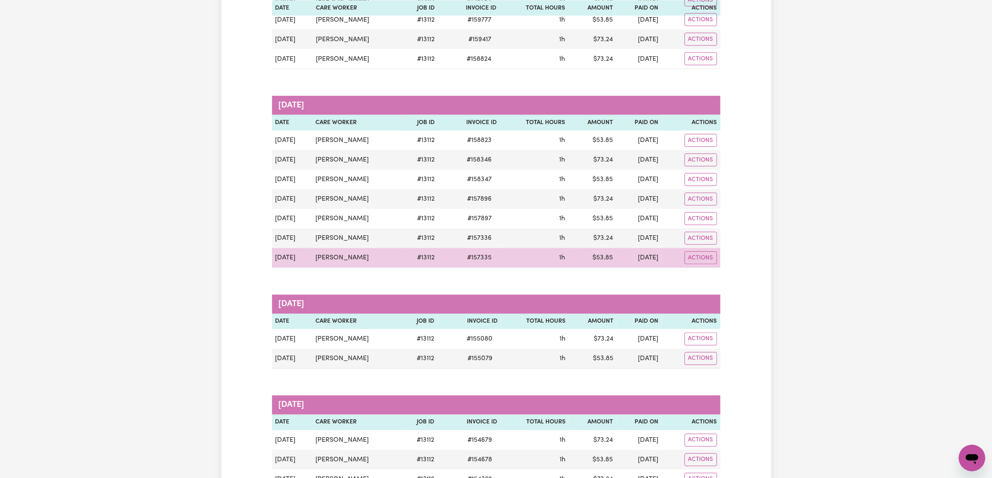
scroll to position [1721, 0]
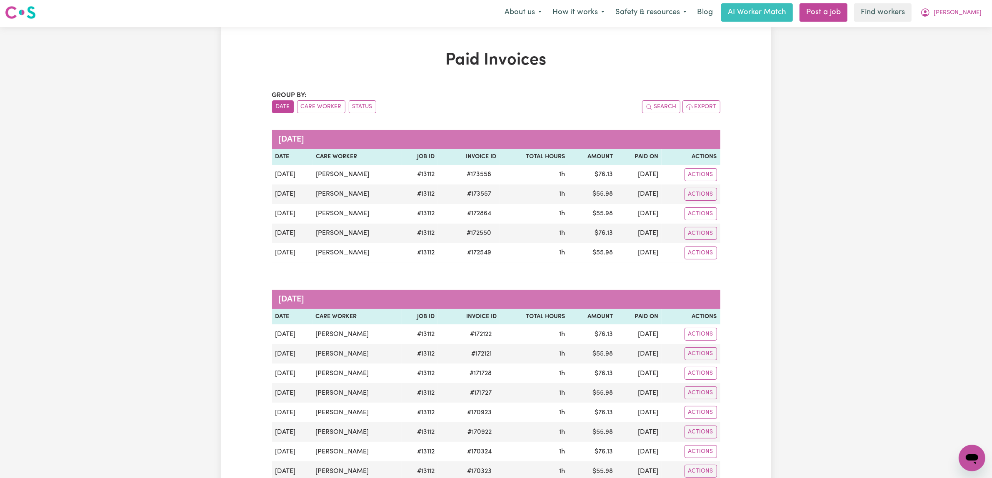
scroll to position [0, 0]
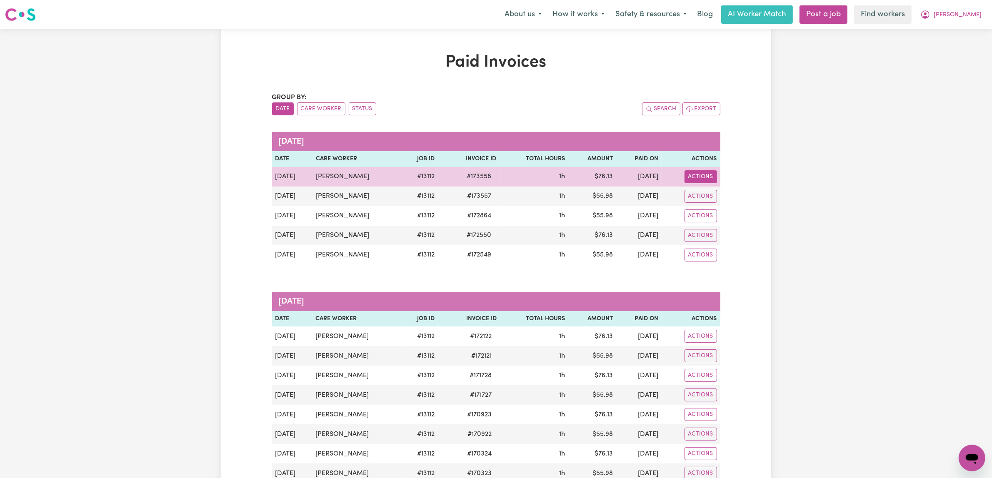
click at [705, 183] on button "Actions" at bounding box center [701, 176] width 33 height 13
click at [744, 241] on link "Download Invoice to Client" at bounding box center [733, 233] width 118 height 17
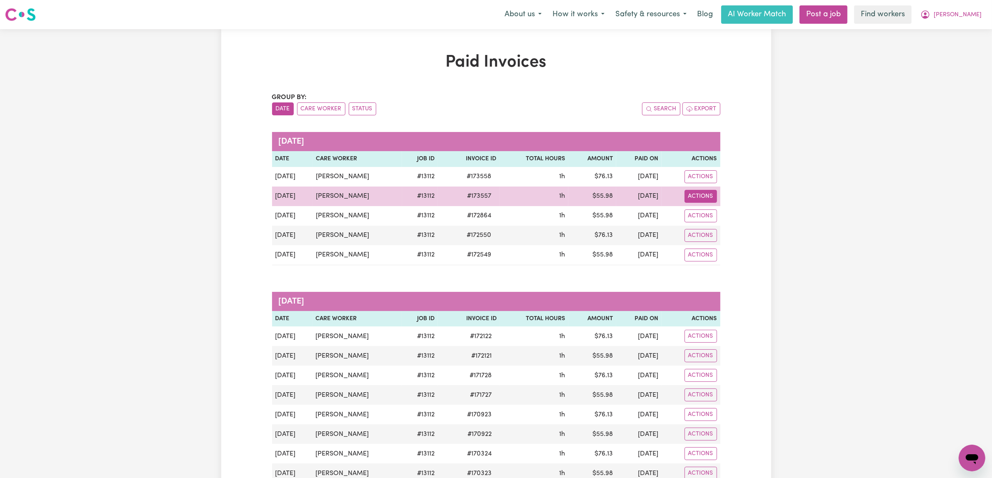
click at [698, 203] on button "Actions" at bounding box center [701, 196] width 33 height 13
click at [774, 261] on link "Download Invoice to Client" at bounding box center [733, 252] width 118 height 17
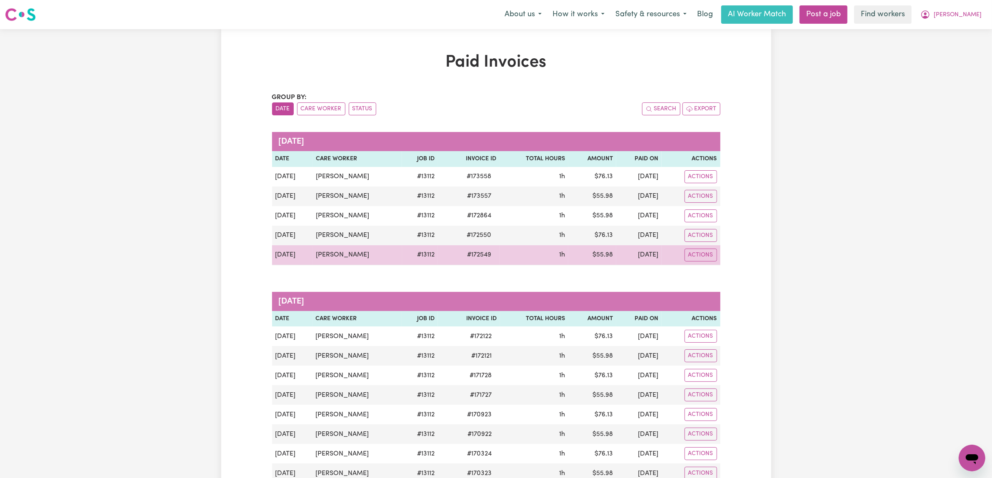
click at [616, 265] on td "[DATE]" at bounding box center [638, 255] width 45 height 20
